Goal: Task Accomplishment & Management: Complete application form

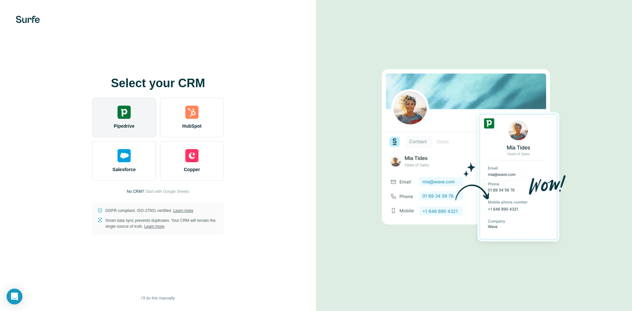
click at [132, 110] on div "Pipedrive" at bounding box center [124, 118] width 64 height 40
click at [130, 113] on div "Pipedrive" at bounding box center [124, 118] width 64 height 40
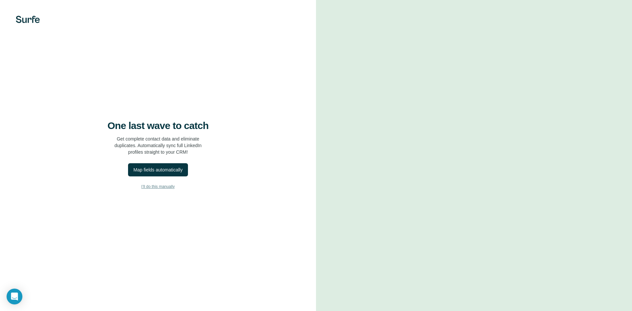
click at [158, 185] on span "I’ll do this manually" at bounding box center [157, 187] width 33 height 6
click at [162, 188] on span "I’ll do this manually" at bounding box center [157, 187] width 33 height 6
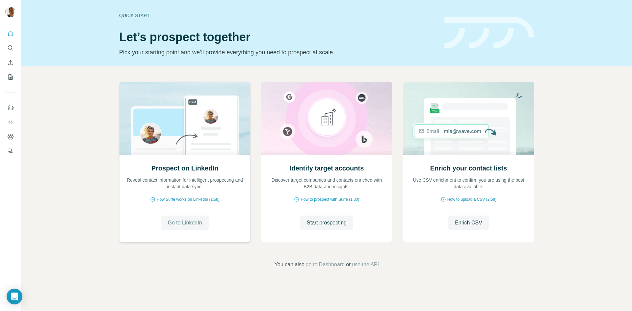
click at [180, 221] on span "Go to LinkedIn" at bounding box center [185, 223] width 34 height 8
click at [10, 105] on icon "Use Surfe on LinkedIn" at bounding box center [10, 107] width 7 height 7
